Goal: Task Accomplishment & Management: Use online tool/utility

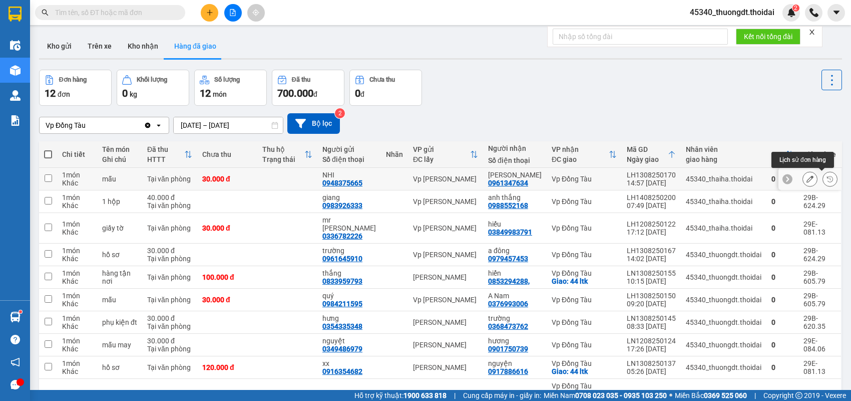
click at [827, 178] on icon at bounding box center [830, 178] width 7 height 7
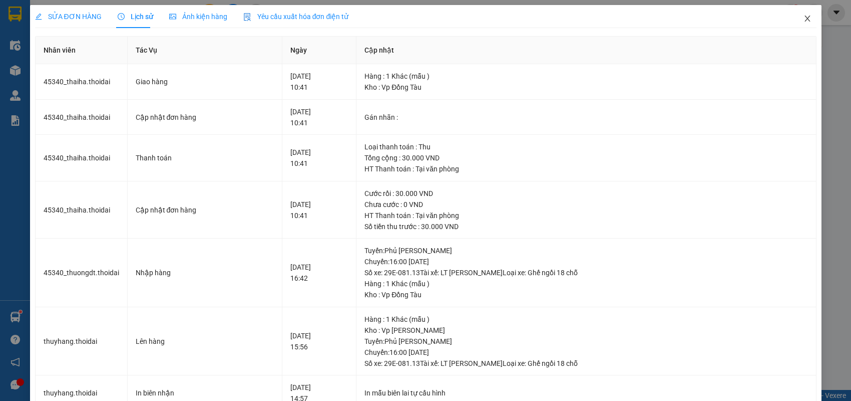
click at [804, 22] on icon "close" at bounding box center [808, 19] width 8 height 8
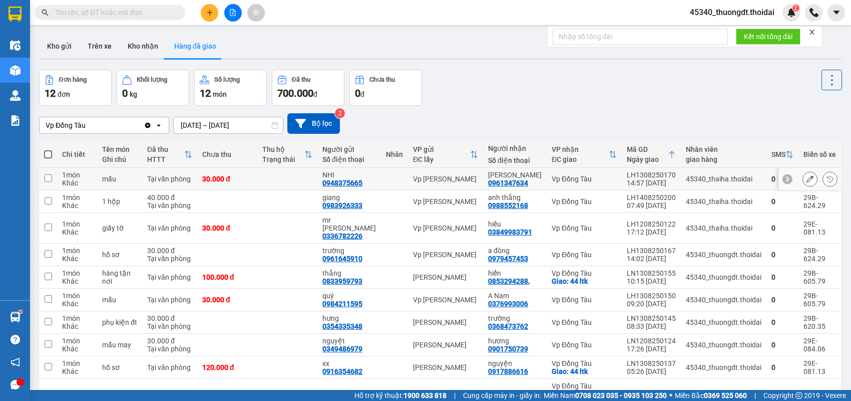
click at [803, 177] on button at bounding box center [810, 179] width 14 height 18
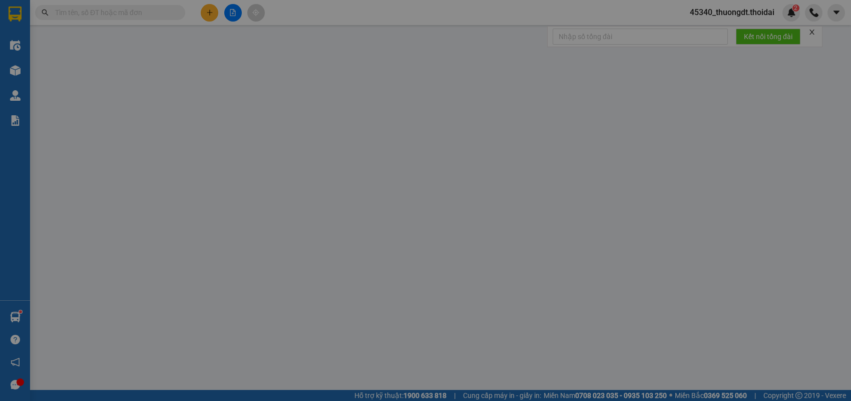
type input "0948375665"
type input "NHI"
type input "0961347634"
type input "[PERSON_NAME]"
type input "30.000"
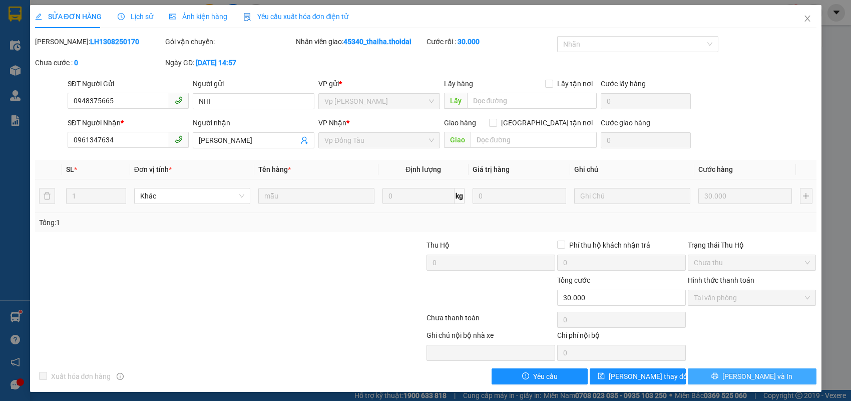
click at [724, 375] on button "[PERSON_NAME] và In" at bounding box center [752, 376] width 129 height 16
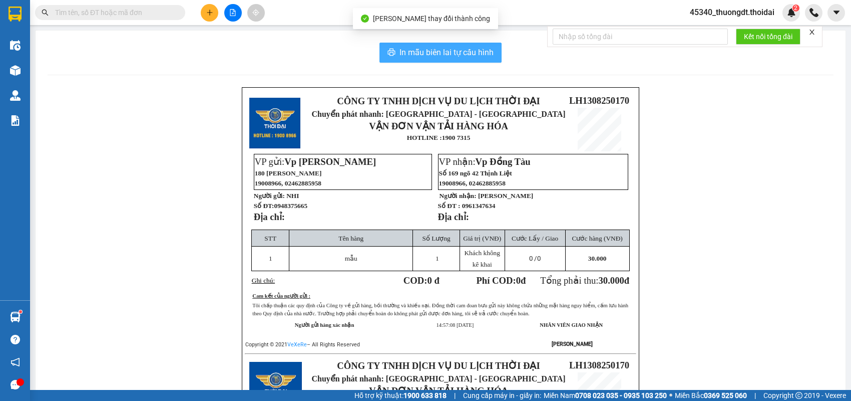
click at [475, 47] on span "In mẫu biên lai tự cấu hình" at bounding box center [447, 52] width 94 height 13
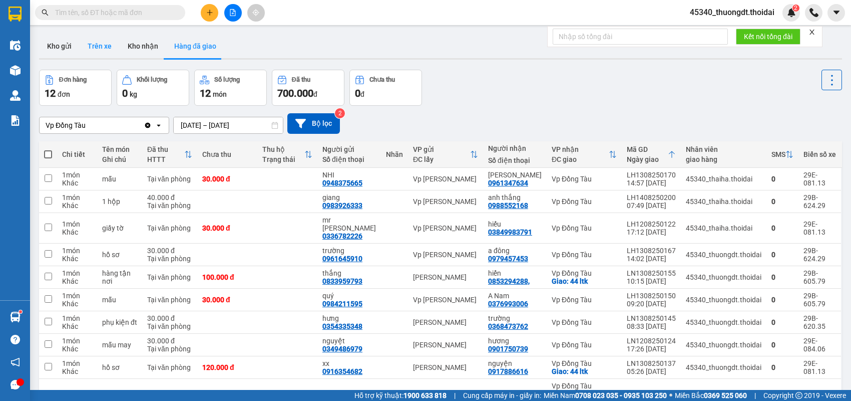
click at [94, 44] on button "Trên xe" at bounding box center [100, 46] width 40 height 24
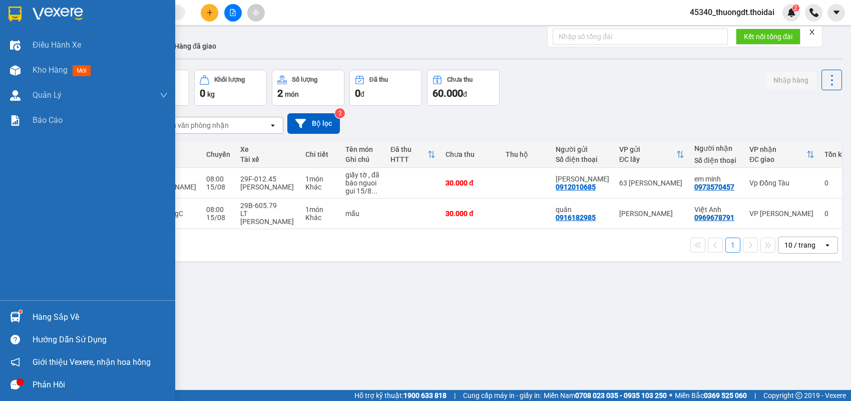
click at [52, 312] on div "Hàng sắp về" at bounding box center [100, 316] width 135 height 15
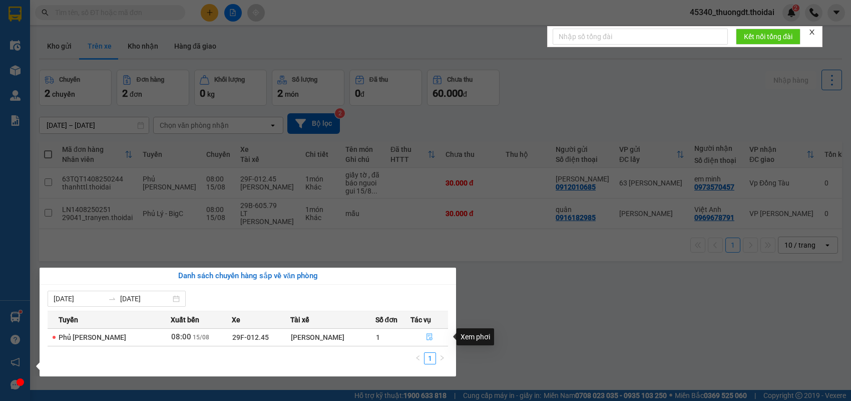
click at [427, 336] on icon "file-done" at bounding box center [430, 336] width 6 height 7
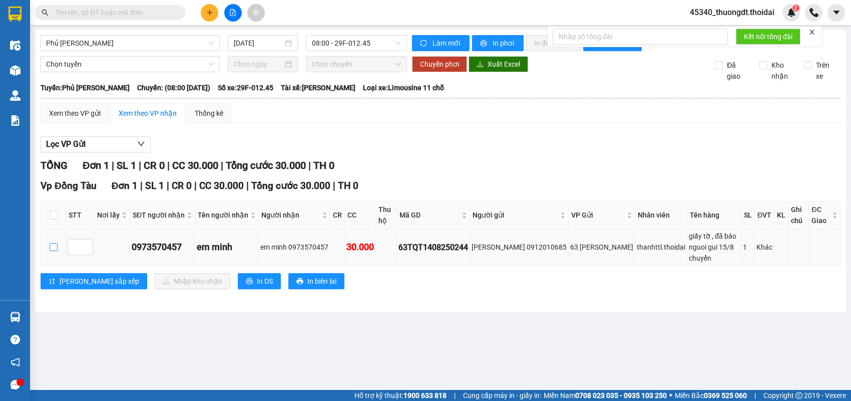
click at [54, 251] on input "checkbox" at bounding box center [54, 247] width 8 height 8
checkbox input "true"
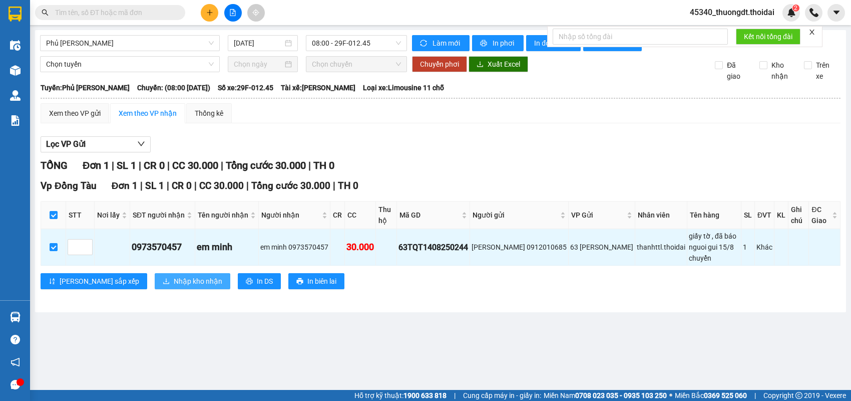
click at [163, 284] on icon "download" at bounding box center [166, 280] width 7 height 7
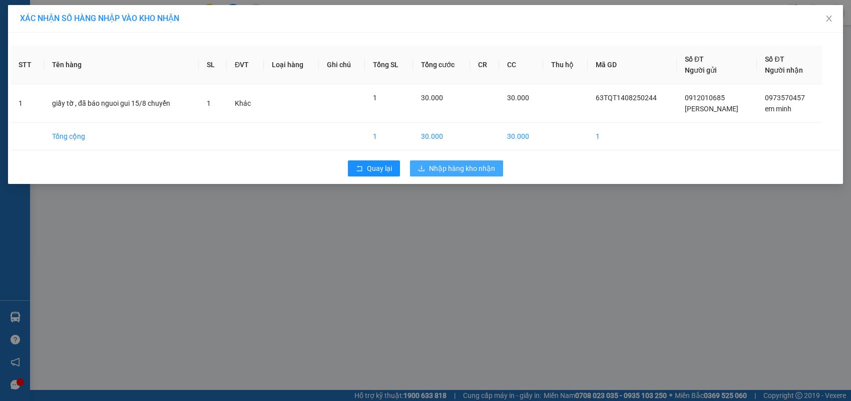
click at [451, 165] on span "Nhập hàng kho nhận" at bounding box center [462, 168] width 66 height 11
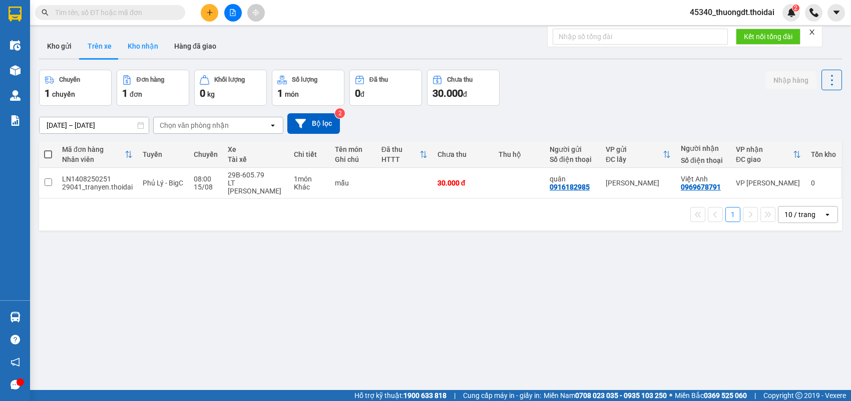
click at [131, 53] on button "Kho nhận" at bounding box center [143, 46] width 47 height 24
